Goal: Task Accomplishment & Management: Complete application form

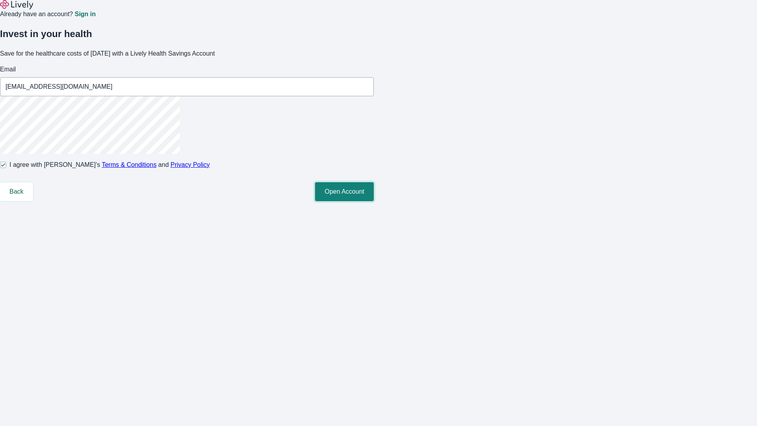
click at [374, 201] on button "Open Account" at bounding box center [344, 191] width 59 height 19
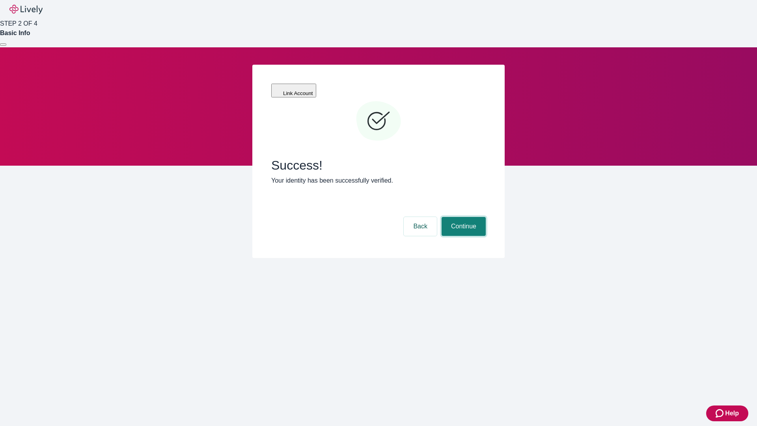
click at [462, 217] on button "Continue" at bounding box center [464, 226] width 44 height 19
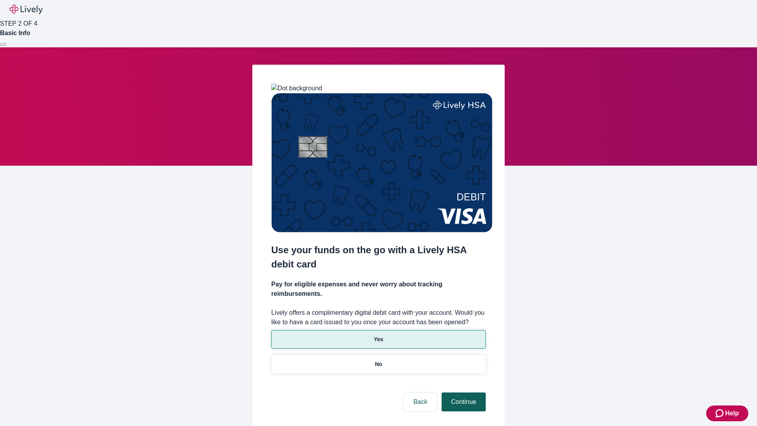
click at [378, 335] on p "Yes" at bounding box center [378, 339] width 9 height 8
click at [462, 392] on button "Continue" at bounding box center [464, 401] width 44 height 19
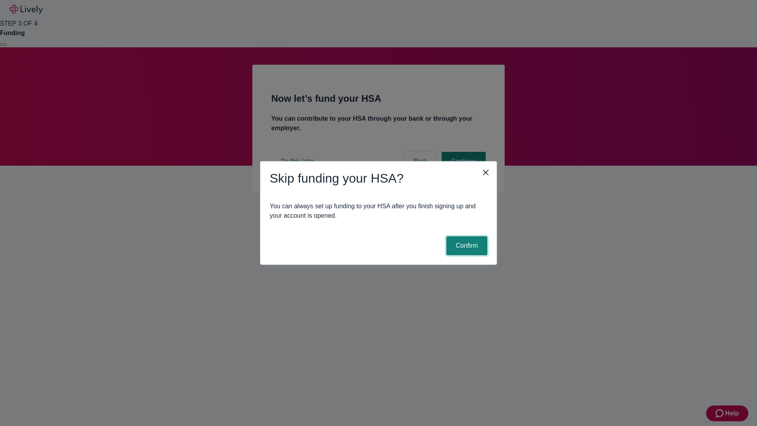
click at [466, 246] on button "Confirm" at bounding box center [466, 245] width 41 height 19
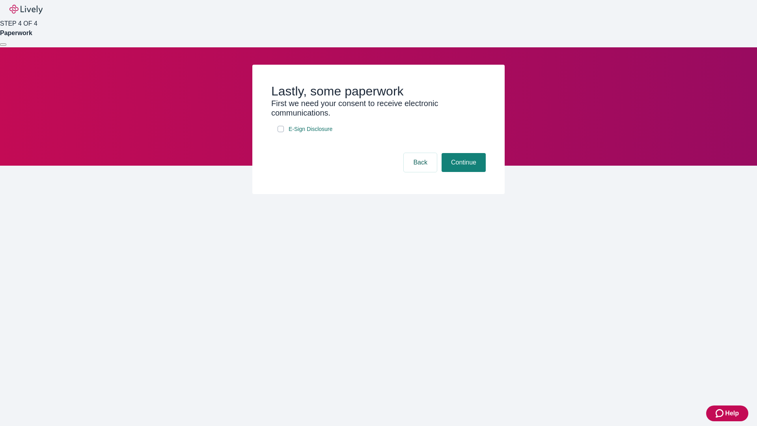
click at [281, 132] on input "E-Sign Disclosure" at bounding box center [281, 129] width 6 height 6
checkbox input "true"
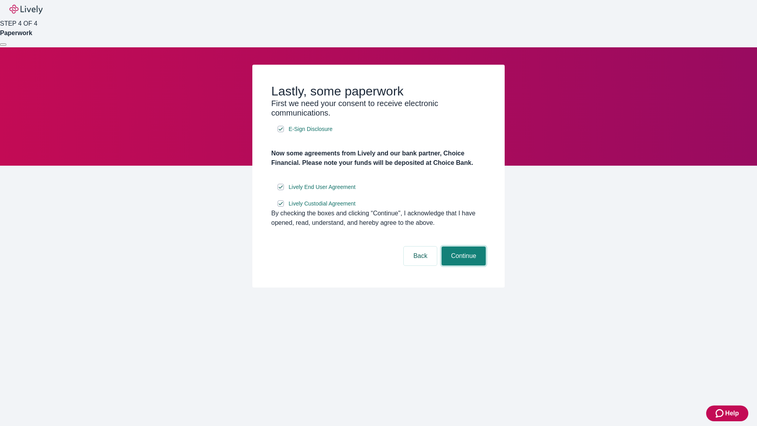
click at [462, 265] on button "Continue" at bounding box center [464, 255] width 44 height 19
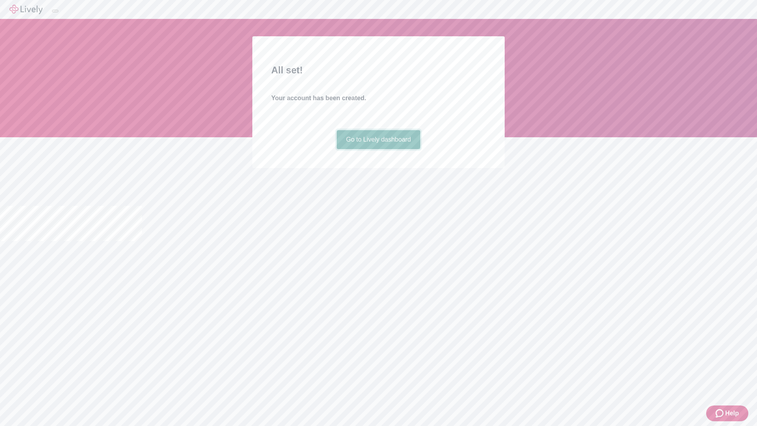
click at [378, 149] on link "Go to Lively dashboard" at bounding box center [379, 139] width 84 height 19
